Goal: Find contact information: Find contact information

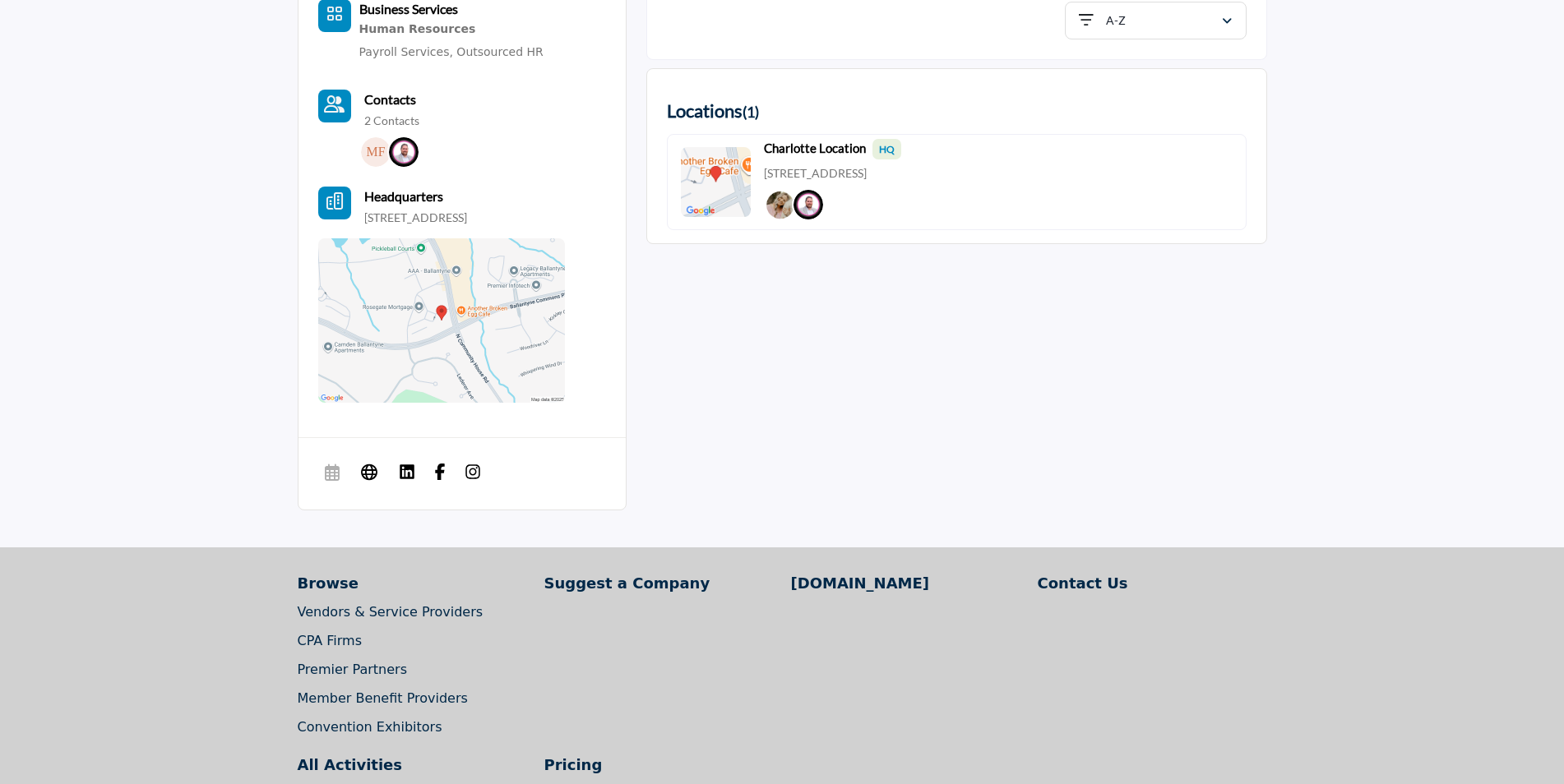
scroll to position [575, 0]
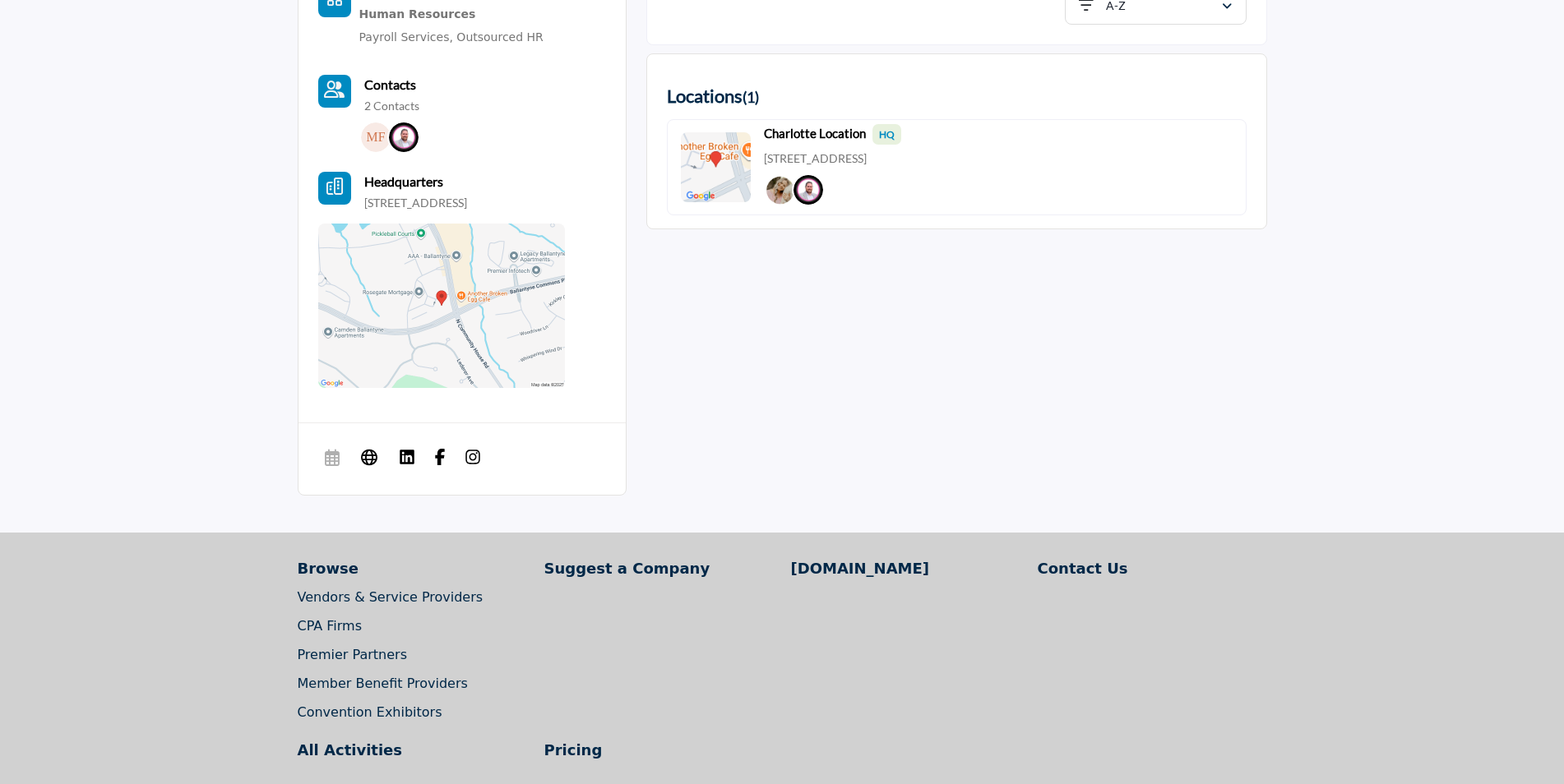
click at [401, 137] on img at bounding box center [403, 136] width 29 height 29
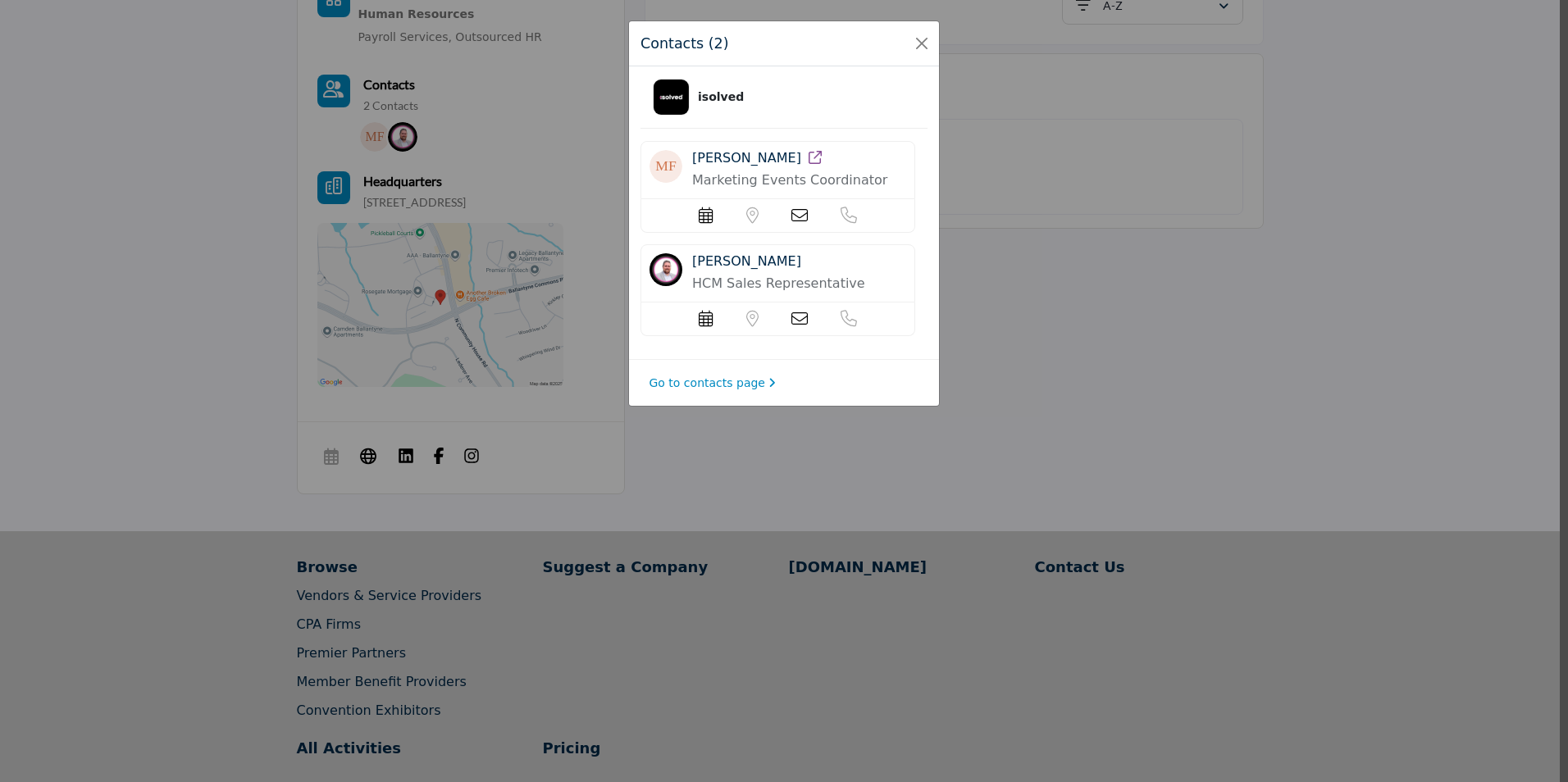
click at [200, 158] on div "Contacts (2) isolved Madison Freeman Marketing Events Coordinator Eric Pellak" at bounding box center [784, 391] width 1568 height 782
click at [918, 42] on button "Close" at bounding box center [922, 43] width 23 height 23
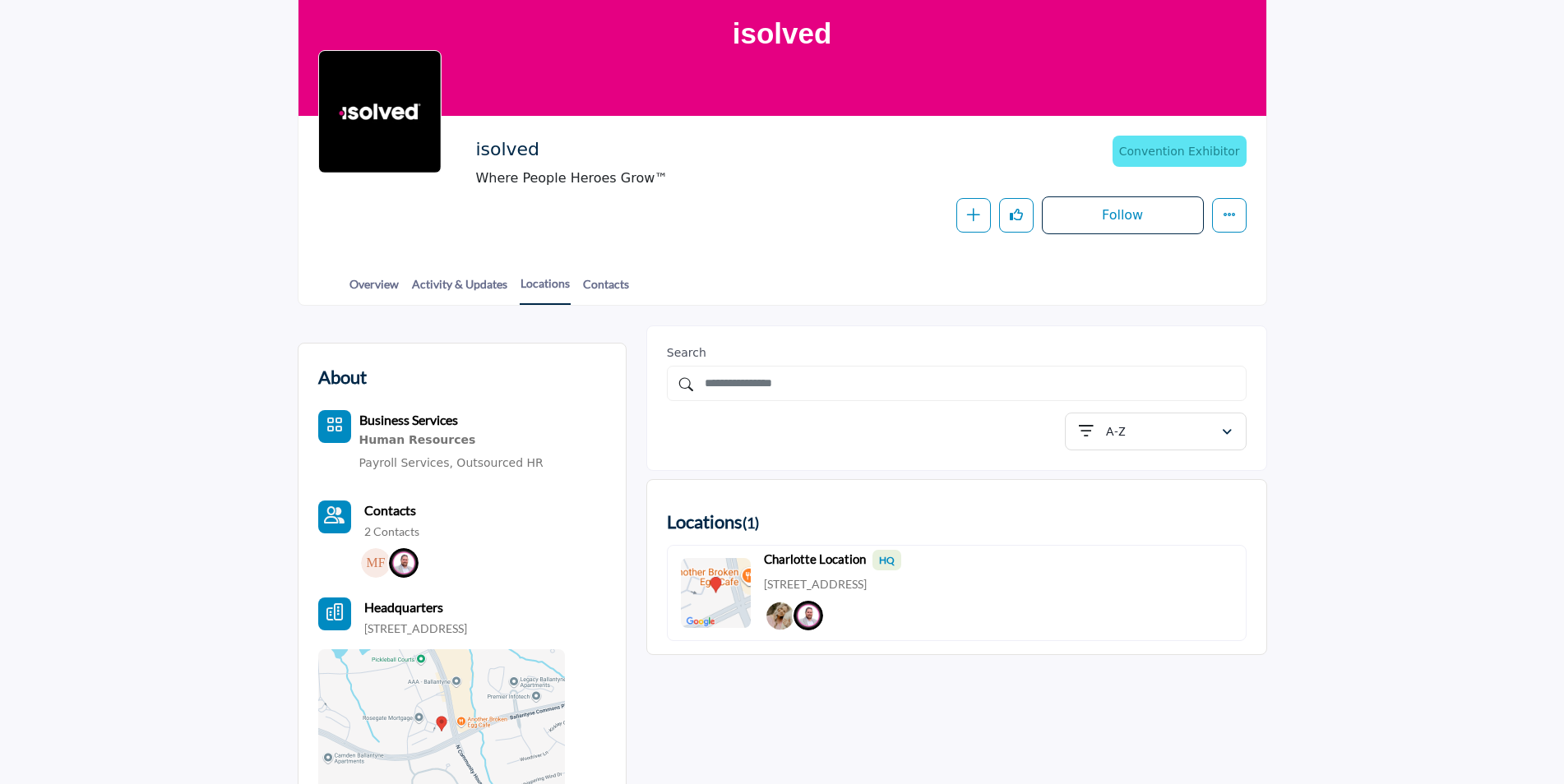
scroll to position [147, 0]
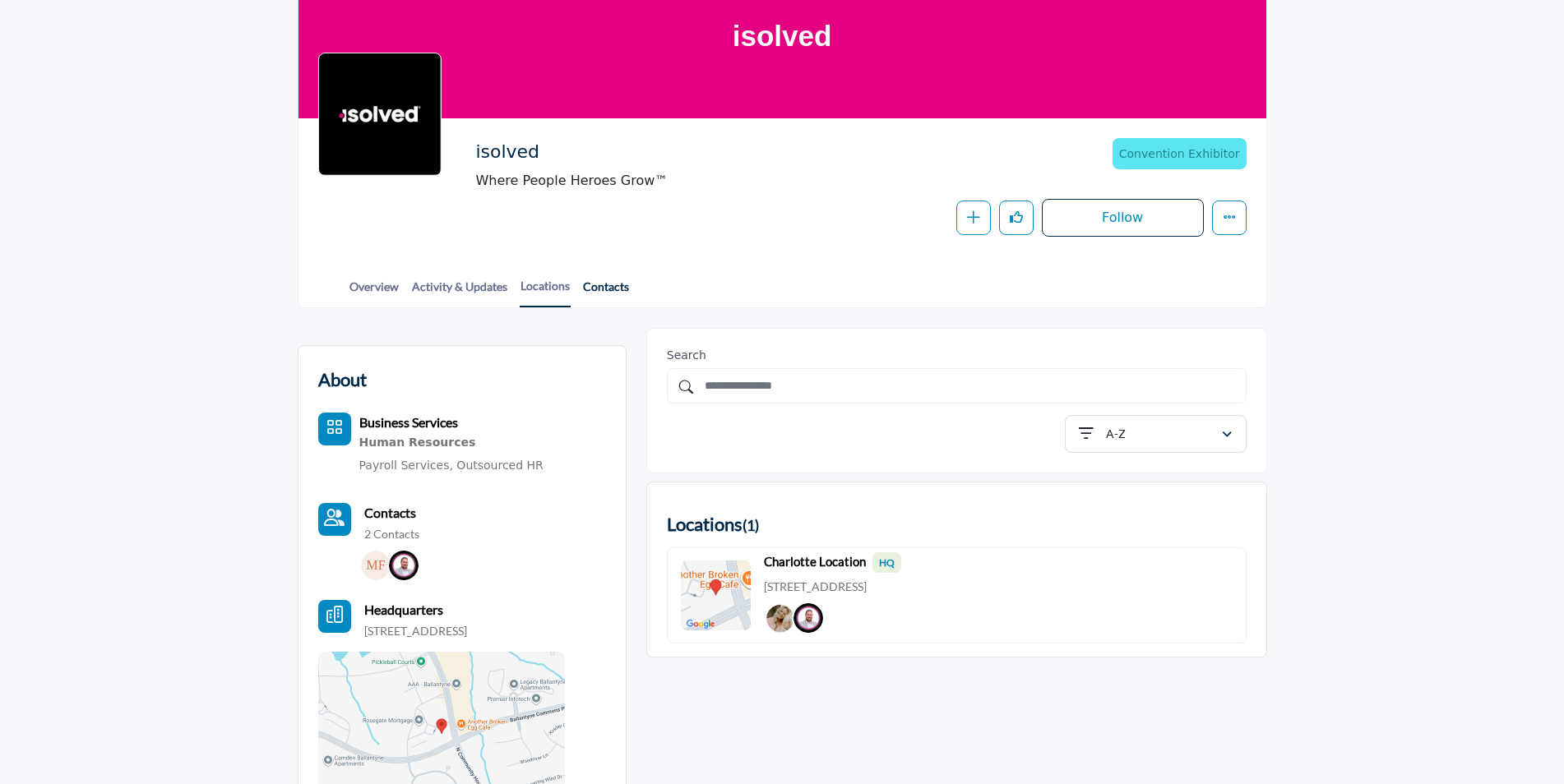
click at [597, 284] on link "Contacts" at bounding box center [606, 292] width 48 height 29
